Goal: Check status: Check status

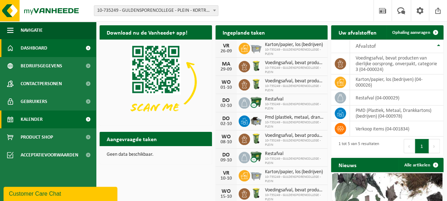
click at [36, 119] on span "Kalender" at bounding box center [32, 119] width 22 height 18
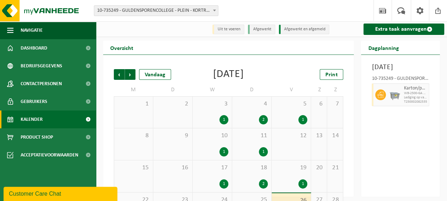
scroll to position [63, 0]
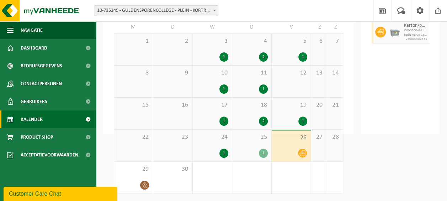
click at [423, 28] on span "Karton/papier, los (bedrijven)" at bounding box center [415, 26] width 23 height 6
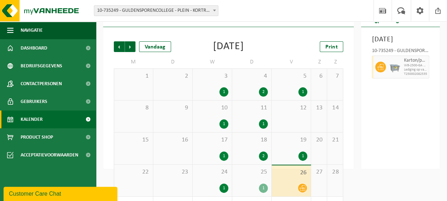
scroll to position [35, 0]
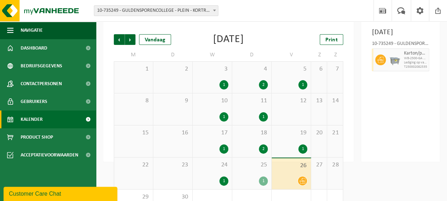
click at [291, 142] on div "19 1" at bounding box center [291, 141] width 39 height 32
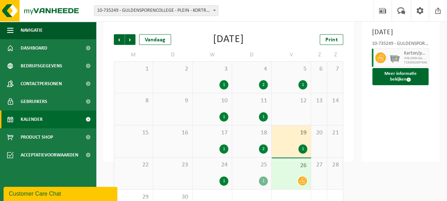
click at [290, 175] on div "26" at bounding box center [291, 173] width 39 height 31
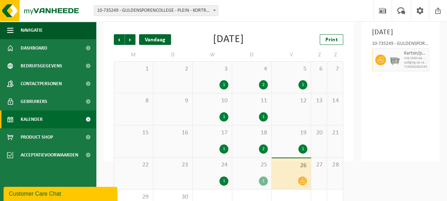
click at [147, 45] on div "Vandaag" at bounding box center [155, 39] width 32 height 11
click at [159, 42] on div "Vandaag" at bounding box center [155, 39] width 32 height 11
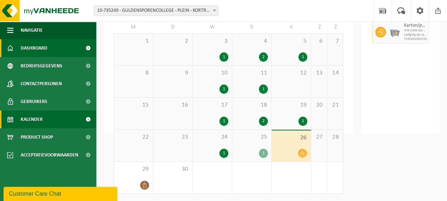
click at [51, 50] on link "Dashboard" at bounding box center [48, 48] width 96 height 18
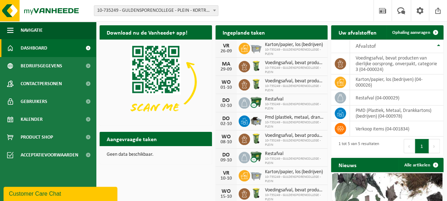
click at [279, 48] on span "10-735249 - GULDENSPORENCOLLEGE - PLEIN" at bounding box center [294, 52] width 59 height 9
